Goal: Download file/media

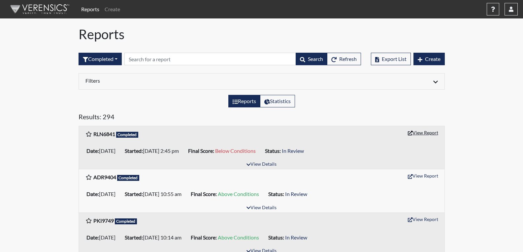
click at [419, 131] on button "View Report" at bounding box center [423, 133] width 36 height 10
click at [431, 176] on button "View Report" at bounding box center [423, 176] width 36 height 10
click at [421, 220] on button "View Report" at bounding box center [423, 220] width 36 height 10
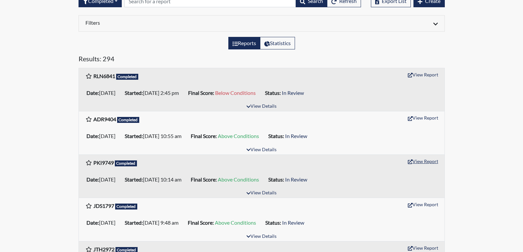
scroll to position [66, 0]
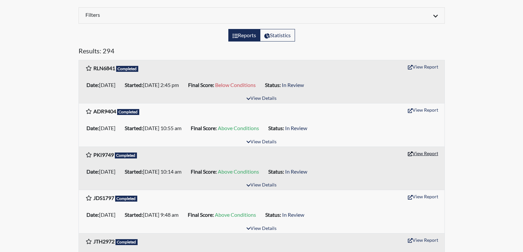
click at [422, 155] on button "View Report" at bounding box center [423, 154] width 36 height 10
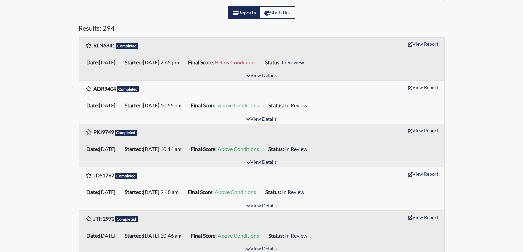
scroll to position [99, 0]
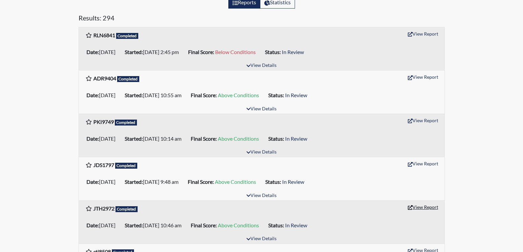
click at [418, 209] on button "View Report" at bounding box center [423, 207] width 36 height 10
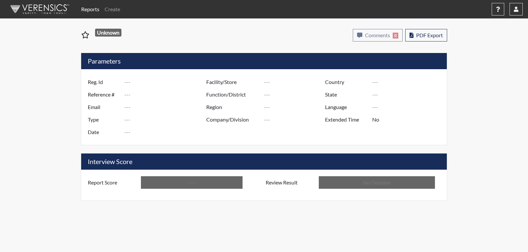
type input "RLN6841"
type input "51628"
type input "---"
type input "Corrections Pre-Employment"
type input "Oct 6, 2025"
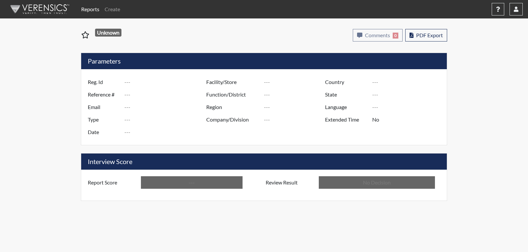
type input "[PERSON_NAME]"
type input "[GEOGRAPHIC_DATA]"
type input "[US_STATE]"
type input "English"
type input "Below Conditions"
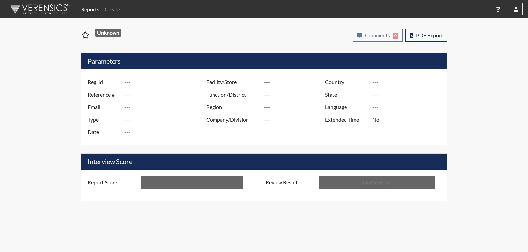
type input "In Review"
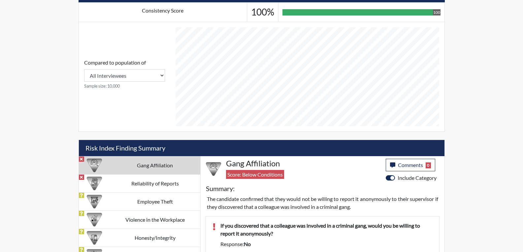
scroll to position [297, 0]
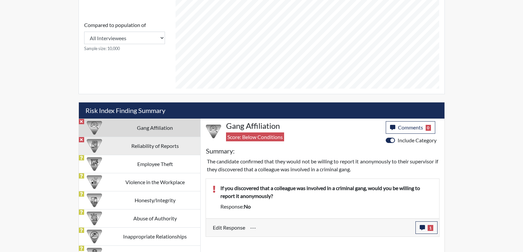
click at [152, 145] on td "Reliability of Reports" at bounding box center [155, 146] width 90 height 18
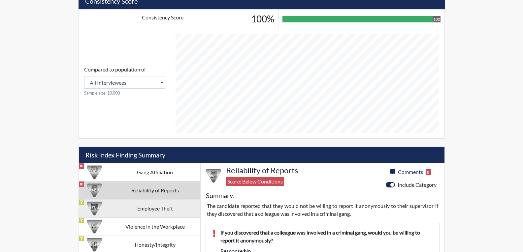
scroll to position [247, 0]
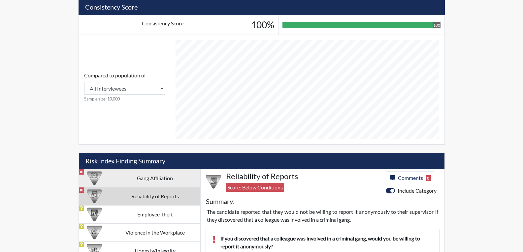
click at [159, 178] on td "Gang Affiliation" at bounding box center [155, 178] width 90 height 18
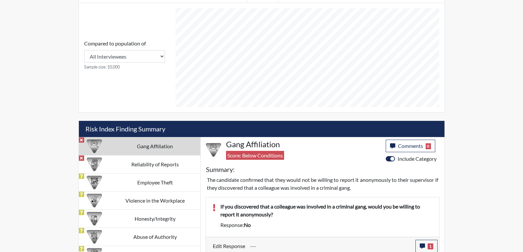
scroll to position [346, 0]
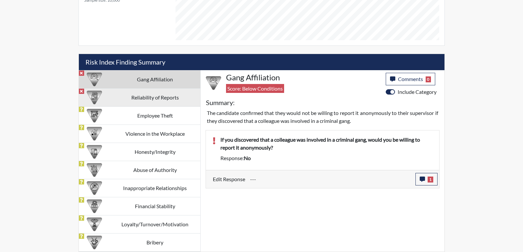
click at [163, 98] on td "Reliability of Reports" at bounding box center [155, 97] width 90 height 18
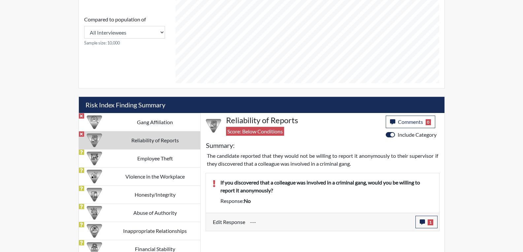
scroll to position [313, 0]
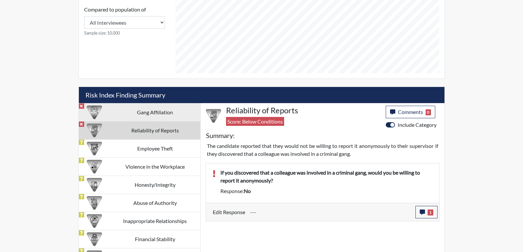
click at [167, 116] on td "Gang Affiliation" at bounding box center [155, 112] width 90 height 18
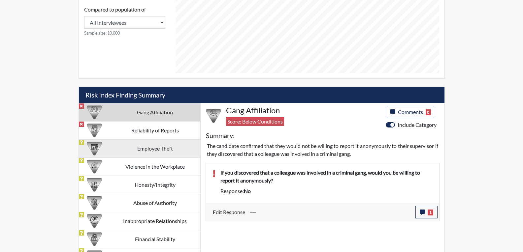
click at [157, 148] on td "Employee Theft" at bounding box center [155, 149] width 90 height 18
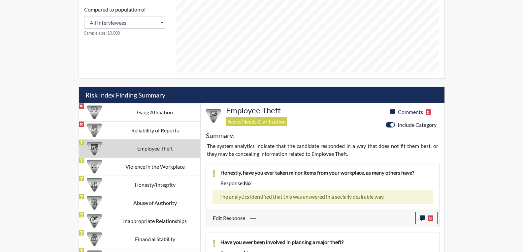
drag, startPoint x: 163, startPoint y: 133, endPoint x: 162, endPoint y: 145, distance: 12.3
click at [163, 134] on td "Reliability of Reports" at bounding box center [155, 130] width 90 height 18
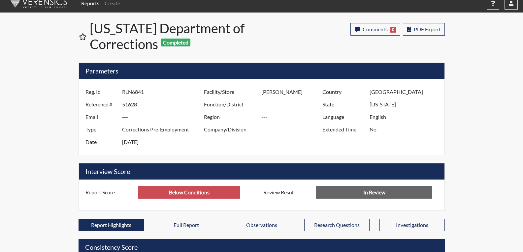
scroll to position [0, 0]
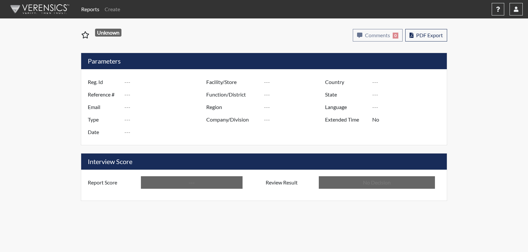
type input "ADR9404"
type input "51614"
type input "---"
type input "Corrections Pre-Employment"
type input "Oct 6, 2025"
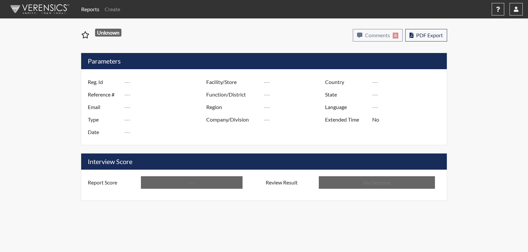
type input "[PERSON_NAME]"
type input "[GEOGRAPHIC_DATA]"
type input "[US_STATE]"
type input "English"
type input "Above Conditions"
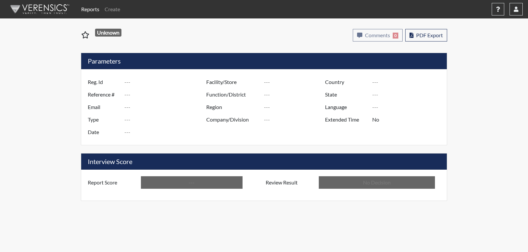
type input "In Review"
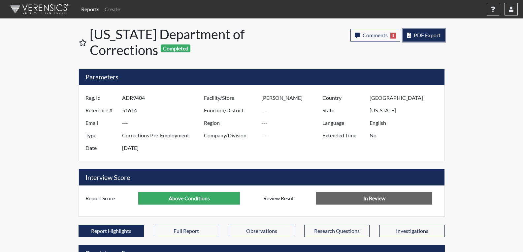
click at [426, 35] on span "PDF Export" at bounding box center [427, 35] width 27 height 6
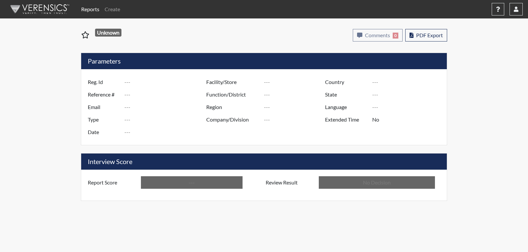
type input "PKI9749"
type input "51563"
type input "---"
type input "Corrections Pre-Employment"
type input "[DATE]"
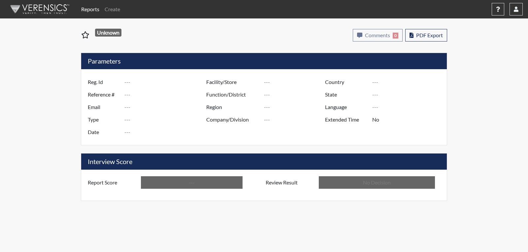
type input "[PERSON_NAME]"
type input "[GEOGRAPHIC_DATA]"
type input "[US_STATE]"
type input "English"
type input "Above Conditions"
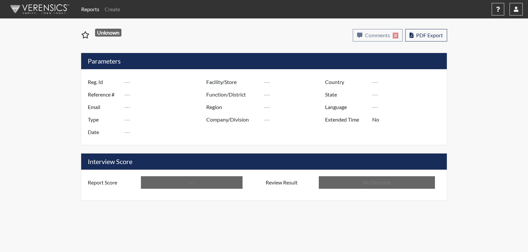
type input "In Review"
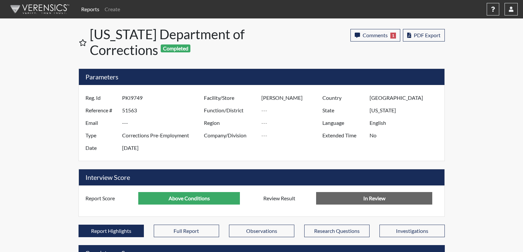
scroll to position [110, 274]
click at [421, 36] on span "PDF Export" at bounding box center [427, 35] width 27 height 6
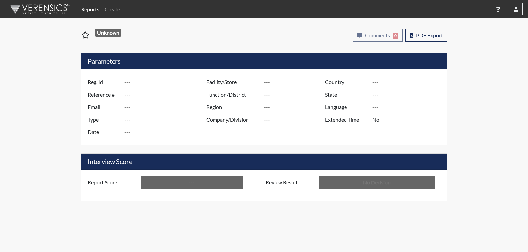
type input "PKI9749"
type input "51563"
type input "---"
type input "Corrections Pre-Employment"
type input "[DATE]"
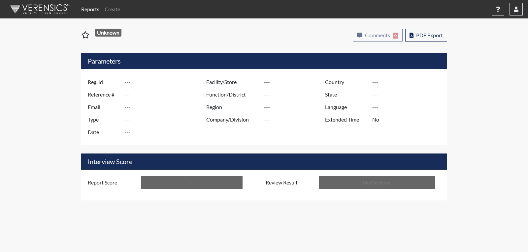
type input "[PERSON_NAME]"
type input "[GEOGRAPHIC_DATA]"
type input "[US_STATE]"
type input "English"
type input "Above Conditions"
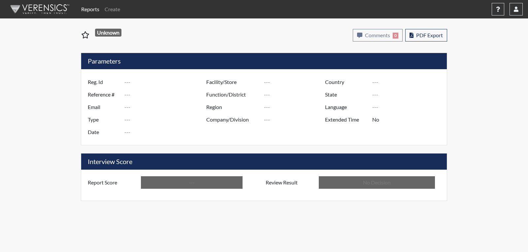
type input "In Review"
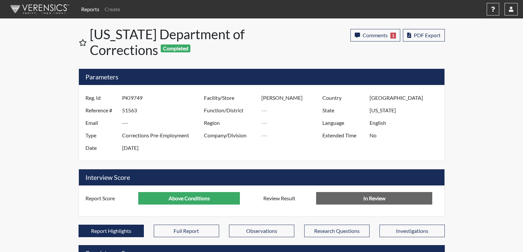
scroll to position [110, 274]
click at [433, 38] on span "PDF Export" at bounding box center [427, 35] width 27 height 6
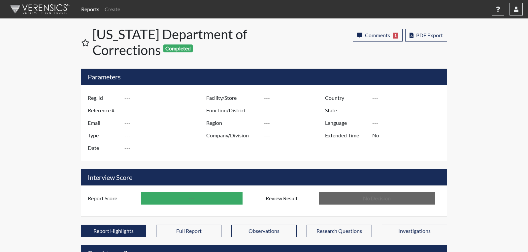
type input "JTH2972"
type input "51513"
type input "---"
type input "Corrections Pre-Employment"
type input "Sep 30, 2025"
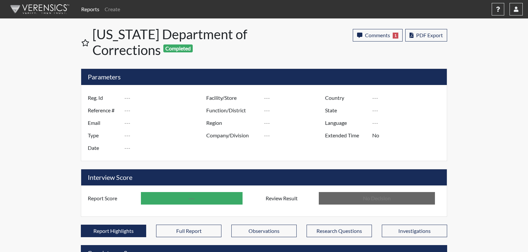
type input "[PERSON_NAME]"
type input "[GEOGRAPHIC_DATA]"
type input "[US_STATE]"
type input "English"
type input "Above Conditions"
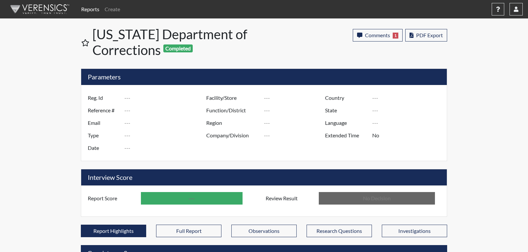
type input "In Review"
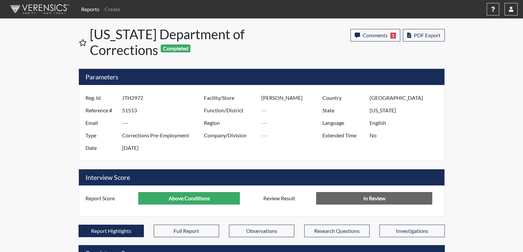
scroll to position [110, 274]
drag, startPoint x: 438, startPoint y: 36, endPoint x: 436, endPoint y: 39, distance: 3.8
click at [436, 39] on button "PDF Export" at bounding box center [424, 35] width 42 height 13
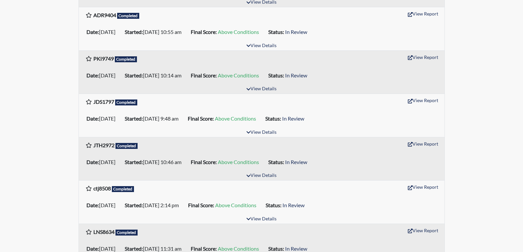
scroll to position [165, 0]
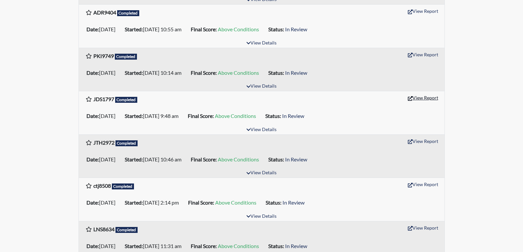
click at [425, 100] on button "View Report" at bounding box center [423, 98] width 36 height 10
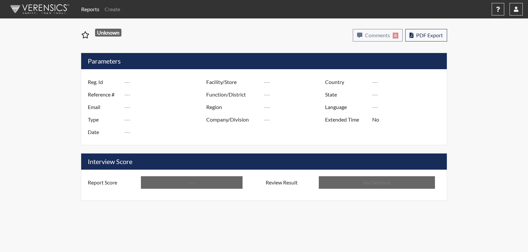
type input "JDS1797"
type input "51530"
type input "---"
type input "Corrections Pre-Employment"
type input "[DATE]"
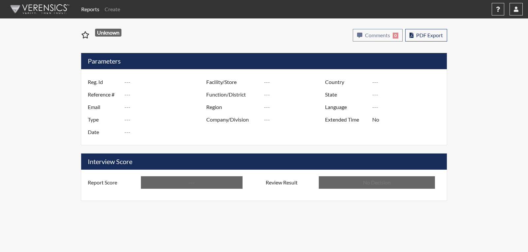
type input "[PERSON_NAME]"
type input "[GEOGRAPHIC_DATA]"
type input "[US_STATE]"
type input "English"
type input "Above Conditions"
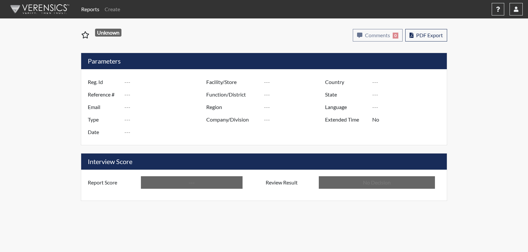
type input "In Review"
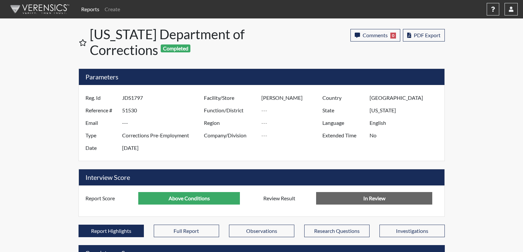
scroll to position [110, 274]
click at [425, 35] on span "PDF Export" at bounding box center [427, 35] width 27 height 6
